Goal: Understand process/instructions: Learn how to perform a task or action

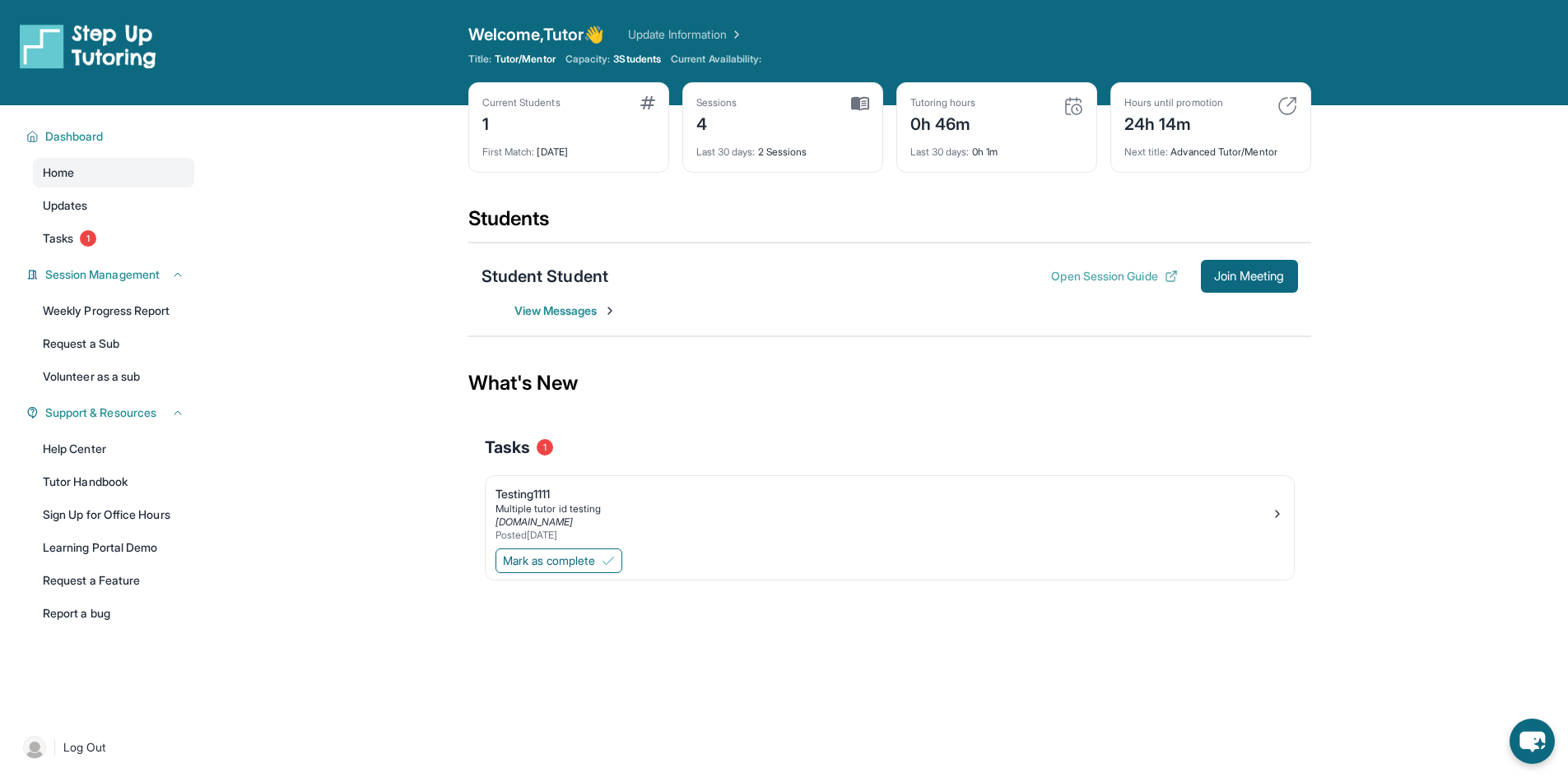
click at [1112, 278] on button "Open Session Guide" at bounding box center [1114, 276] width 126 height 17
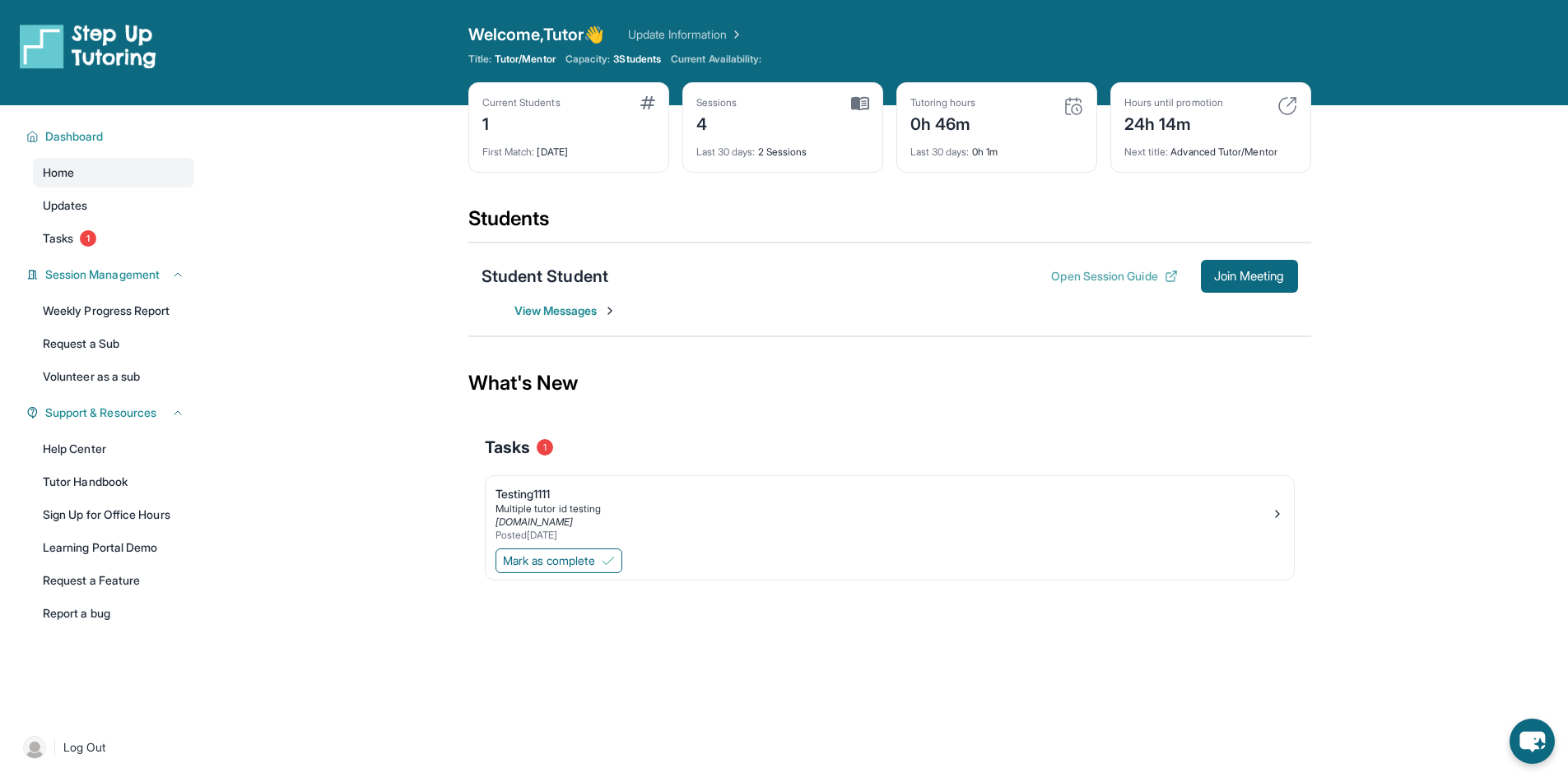
click at [1112, 278] on button "Open Session Guide" at bounding box center [1114, 276] width 126 height 17
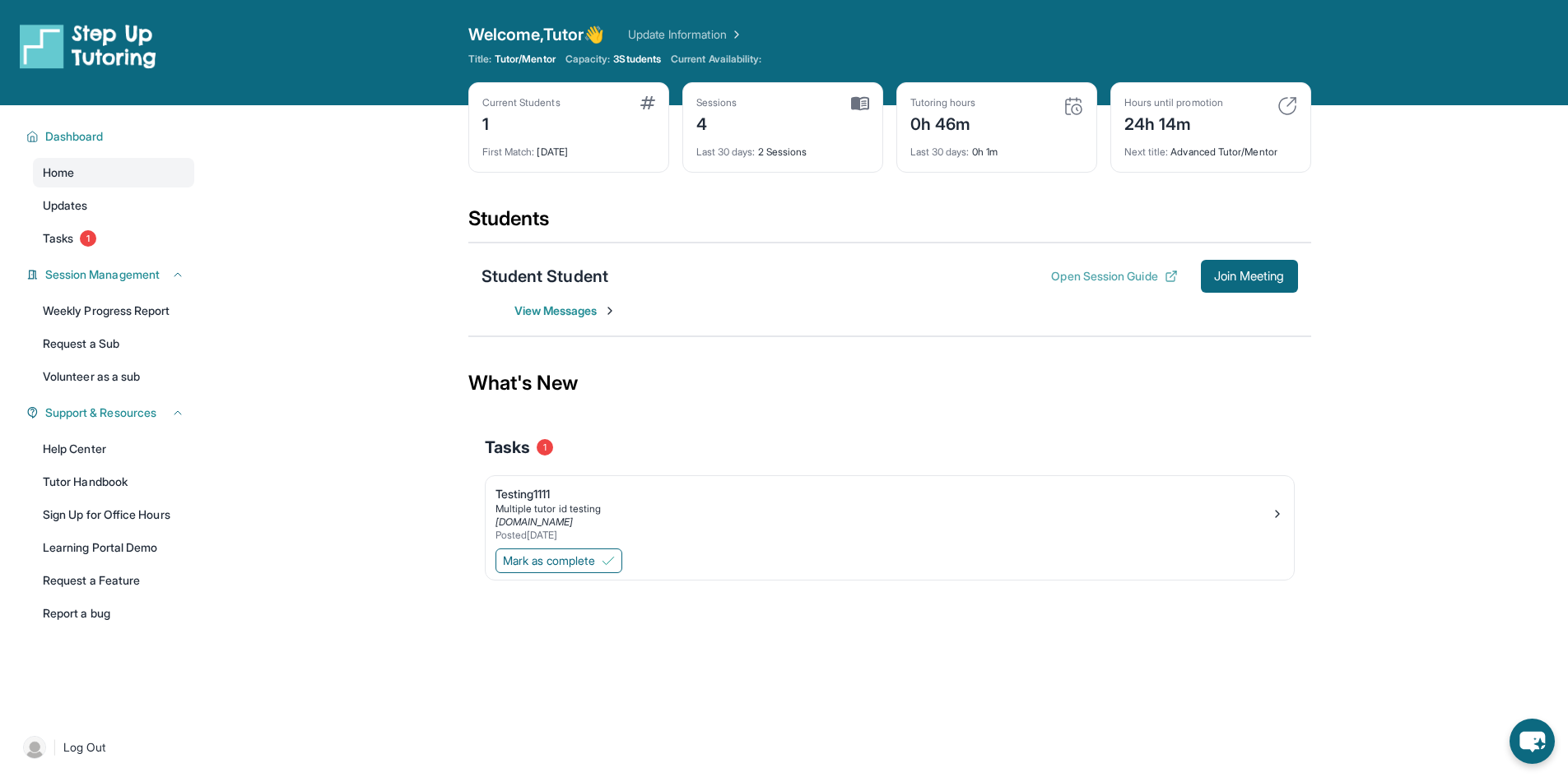
click at [1112, 278] on button "Open Session Guide" at bounding box center [1114, 276] width 126 height 17
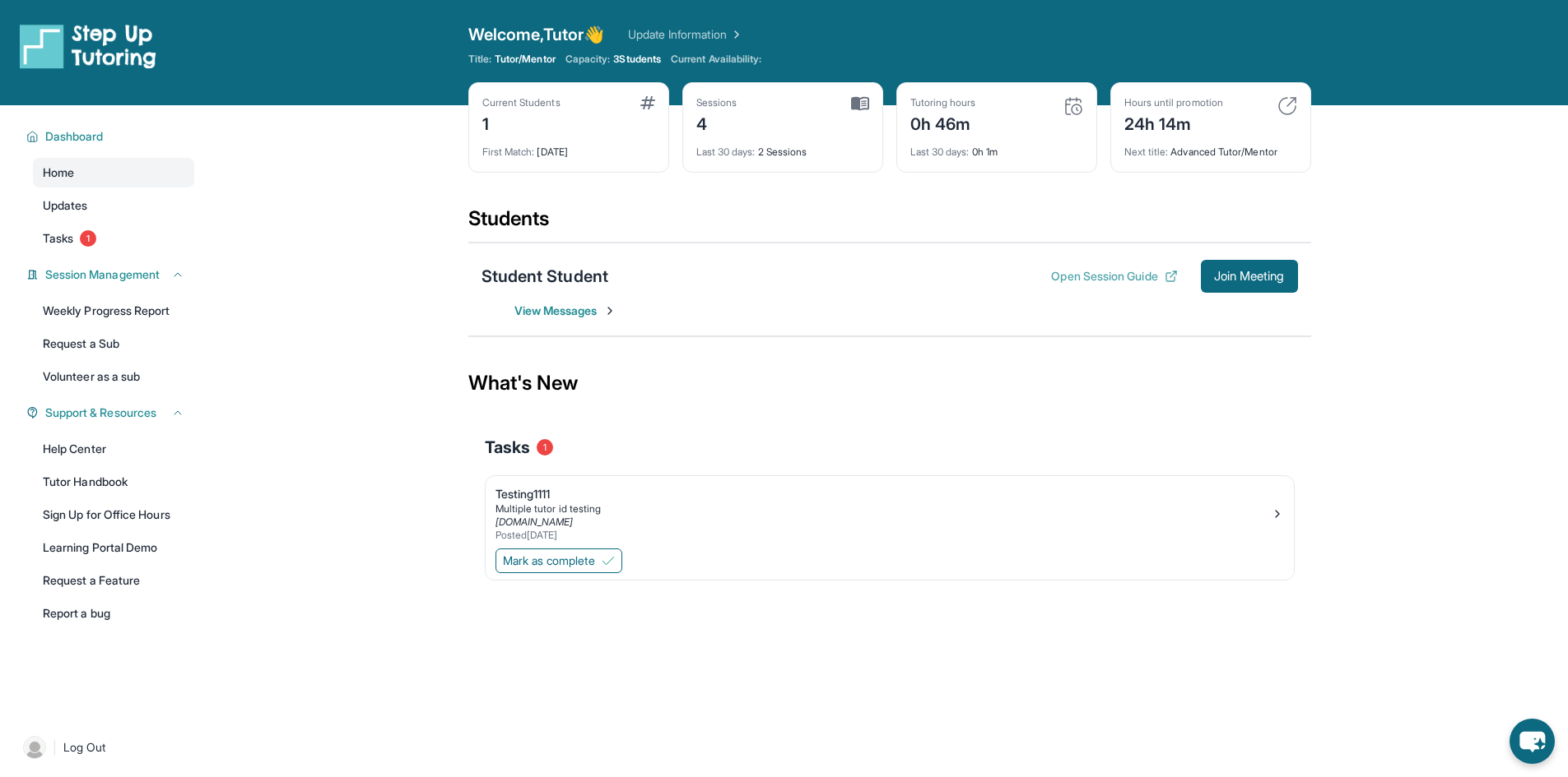
click at [1112, 278] on button "Open Session Guide" at bounding box center [1114, 276] width 126 height 17
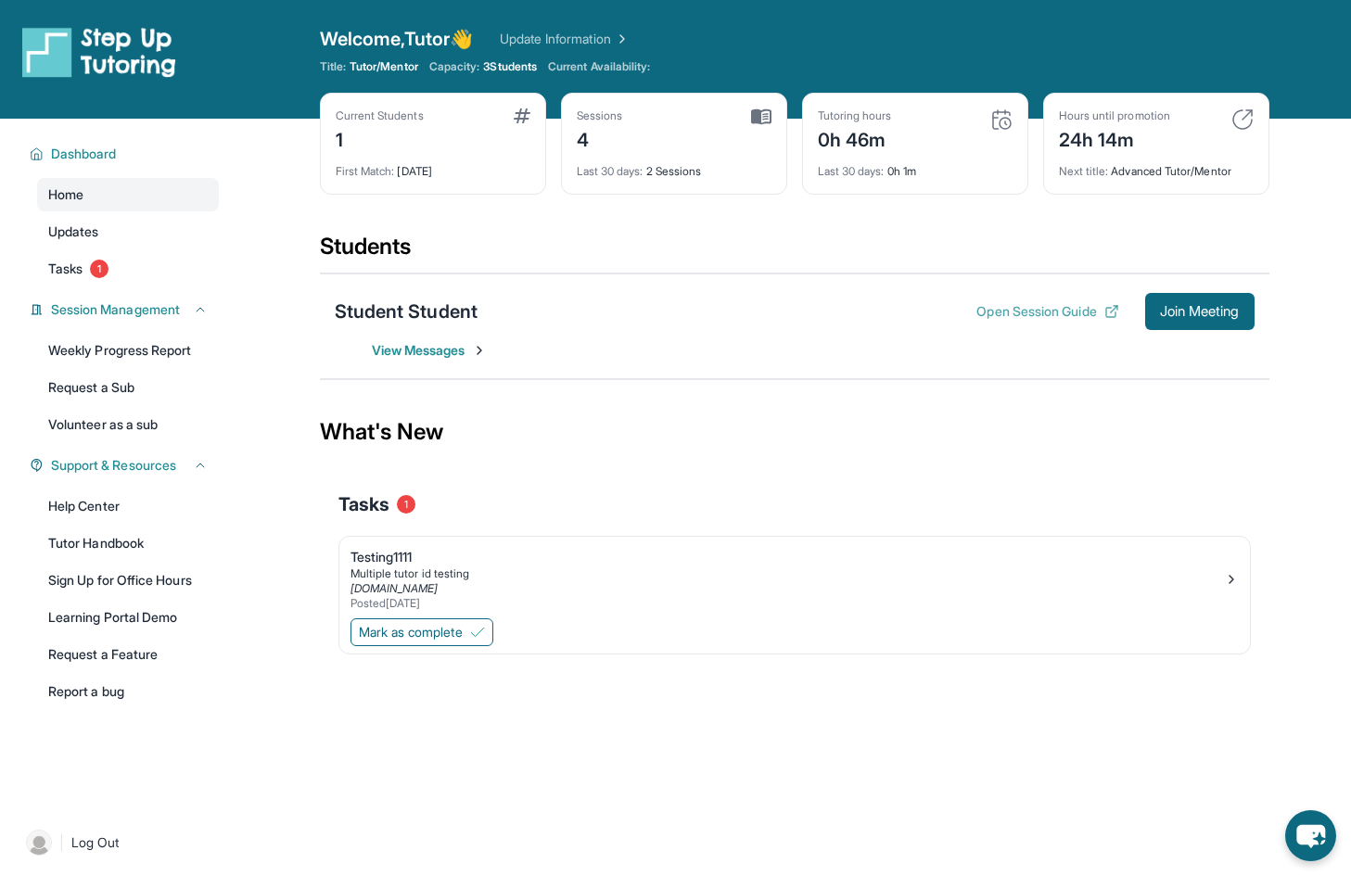
click at [1075, 317] on button "Open Session Guide" at bounding box center [1048, 311] width 142 height 19
click at [1035, 313] on button "Open Session Guide" at bounding box center [1048, 311] width 142 height 19
click at [1028, 307] on button "Open Session Guide" at bounding box center [1048, 311] width 142 height 19
